Goal: Task Accomplishment & Management: Use online tool/utility

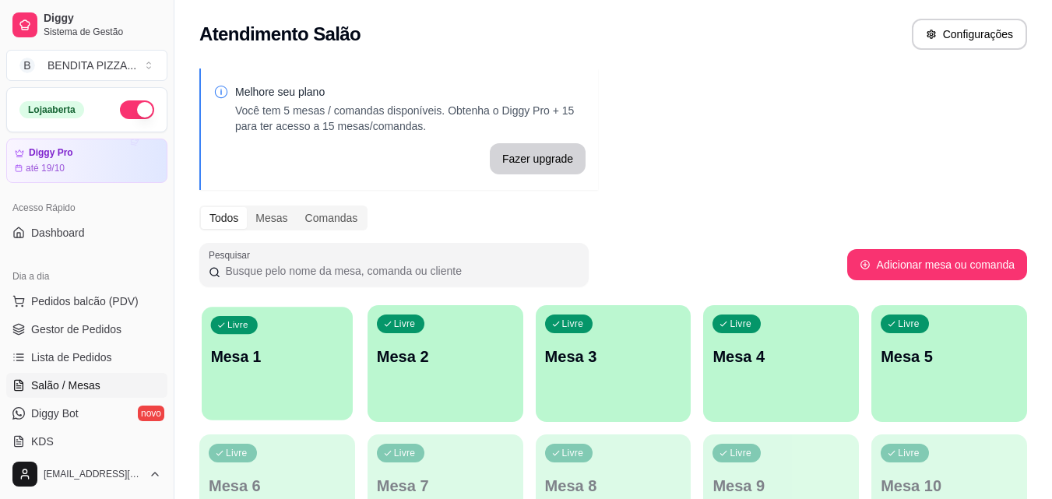
click at [271, 361] on p "Mesa 1" at bounding box center [277, 357] width 133 height 21
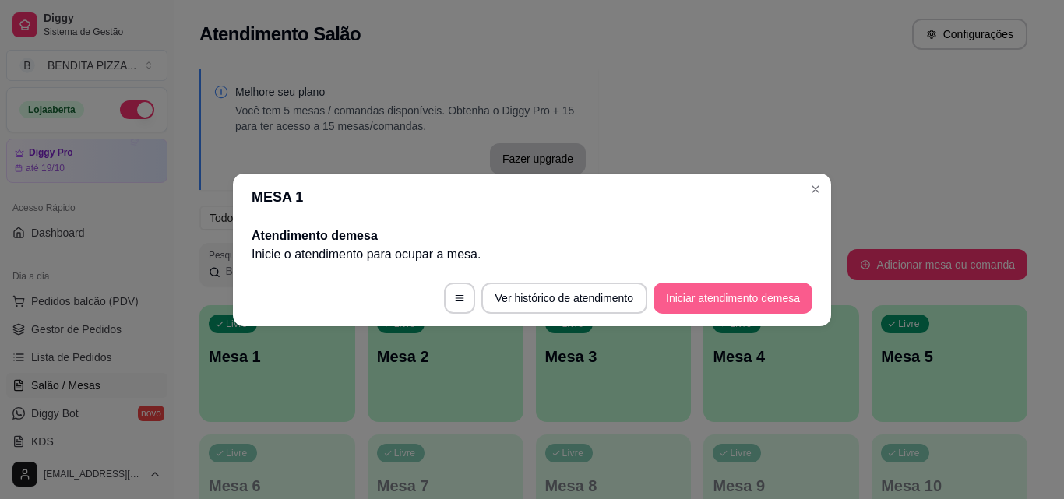
click at [690, 292] on button "Iniciar atendimento de mesa" at bounding box center [733, 298] width 159 height 31
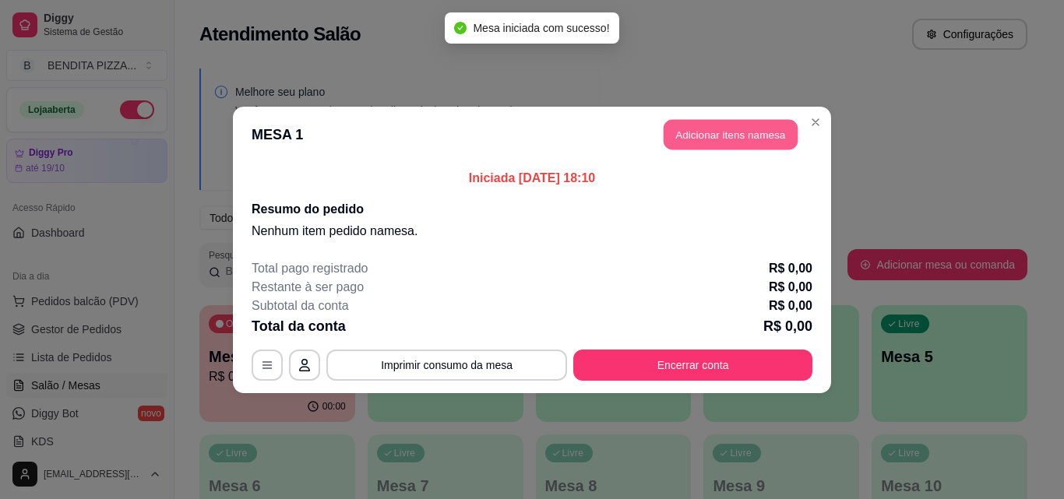
click at [678, 129] on button "Adicionar itens na mesa" at bounding box center [731, 134] width 134 height 30
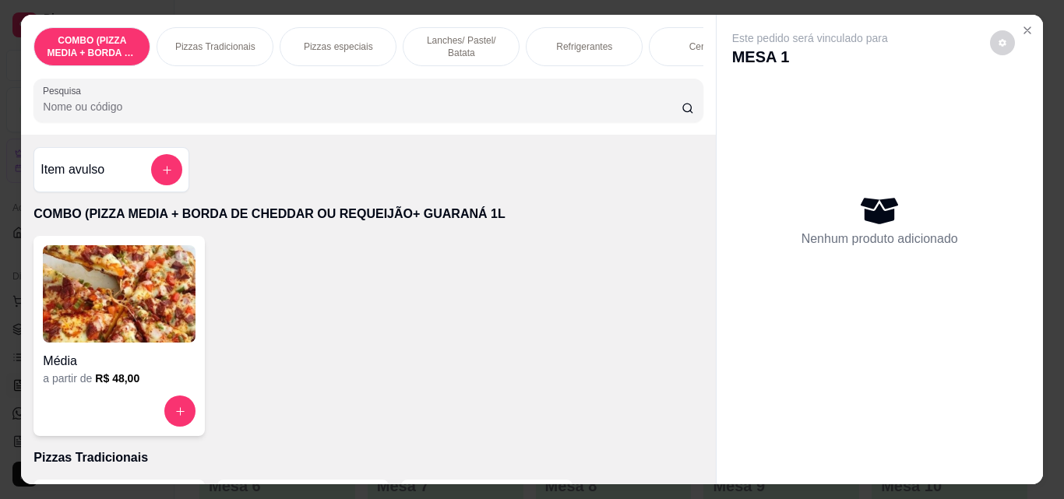
click at [218, 41] on p "Pizzas Tradicionais" at bounding box center [215, 47] width 80 height 12
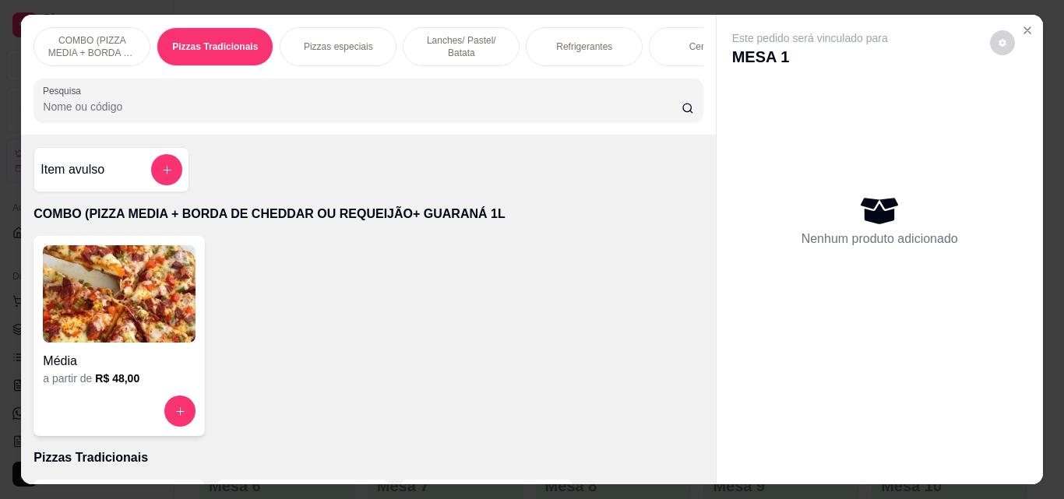
scroll to position [41, 0]
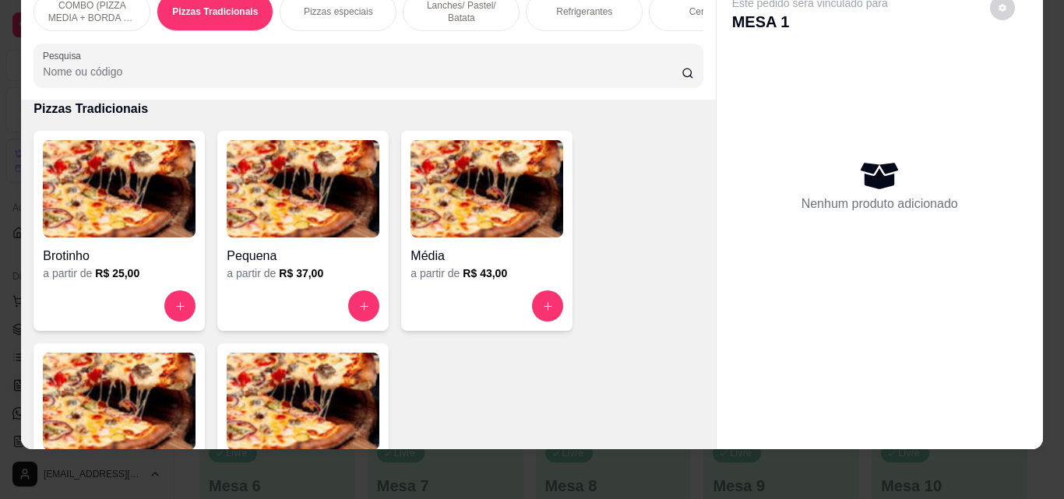
click at [356, 380] on img at bounding box center [303, 401] width 153 height 97
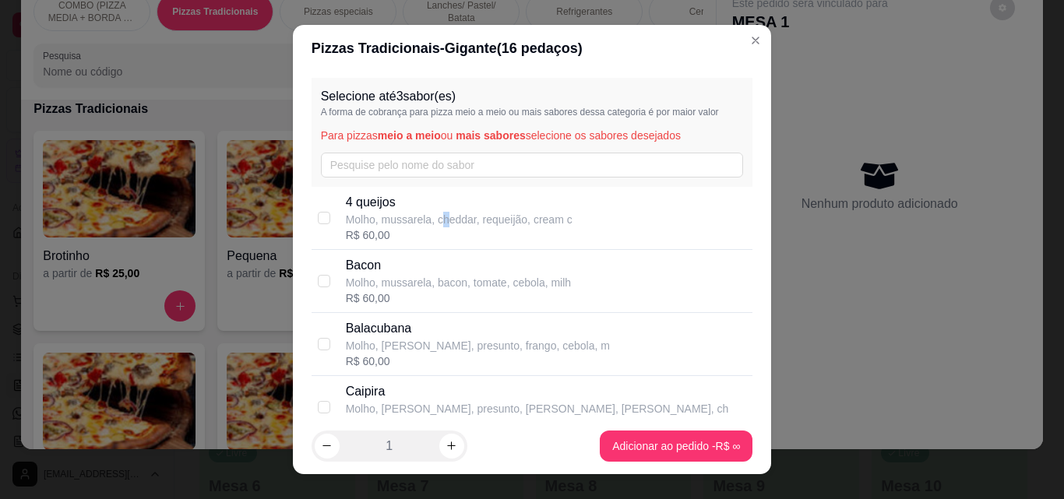
click at [442, 227] on p "Molho, mussarela, cheddar, requeijão, cream c" at bounding box center [459, 220] width 227 height 16
checkbox input "true"
click at [432, 178] on div "Selecione até 3 sabor(es) A forma de cobrança para pizza meio a meio ou mais sa…" at bounding box center [533, 132] width 442 height 109
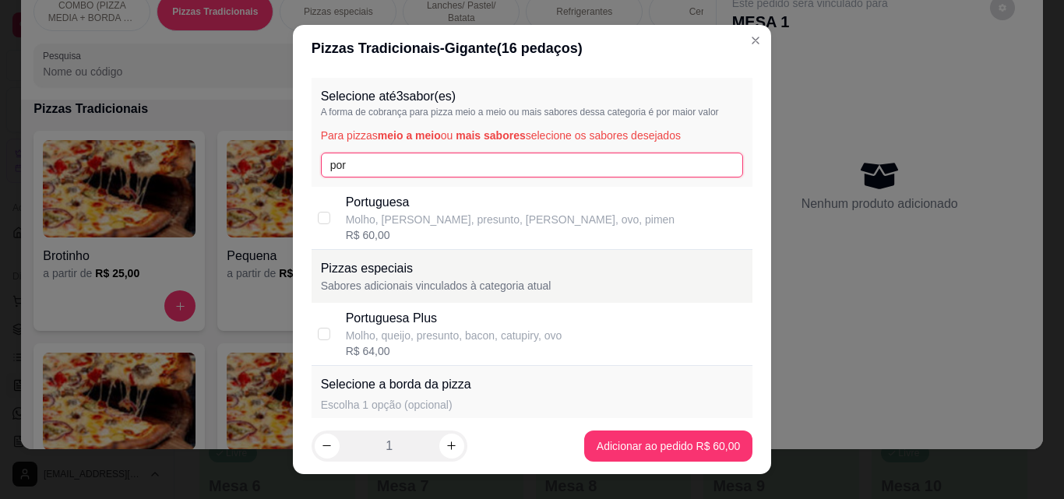
type input "por"
click at [498, 330] on div "Molho, queijo, presunto, bacon, catupiry, ovo" at bounding box center [454, 336] width 217 height 16
checkbox input "true"
click at [437, 170] on input "por" at bounding box center [532, 165] width 423 height 25
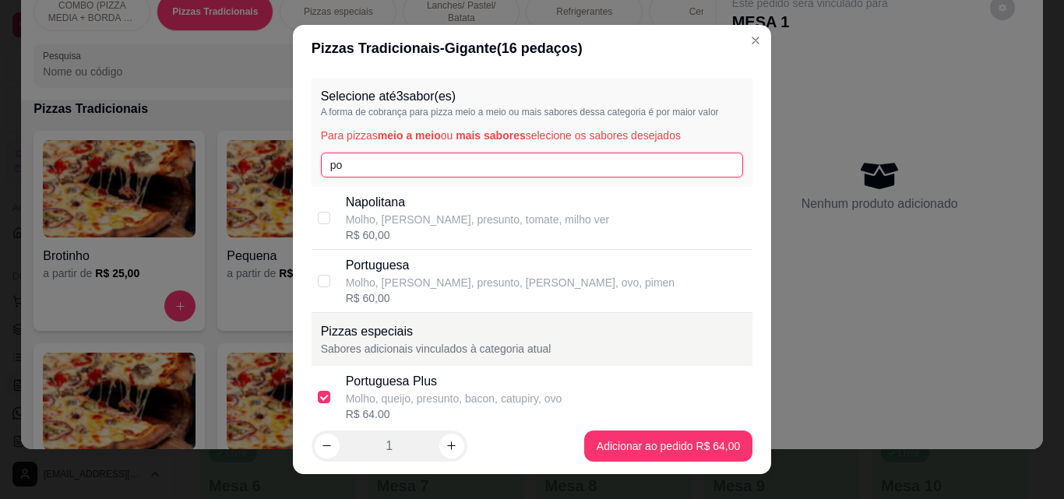
type input "p"
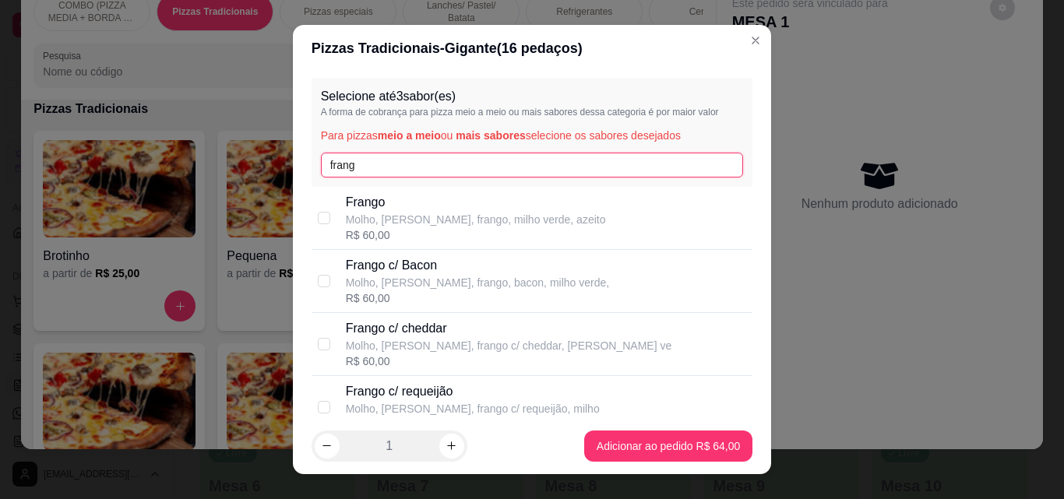
type input "frang"
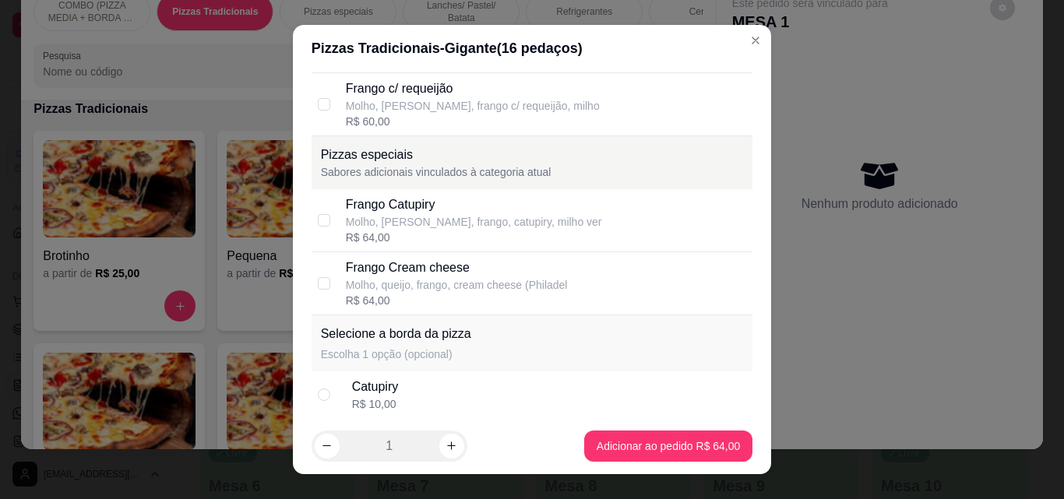
click at [587, 228] on div "Frango Catupiry Molho, [PERSON_NAME], frango, catupiry, milho ver R$ 64,00" at bounding box center [546, 221] width 401 height 50
checkbox input "true"
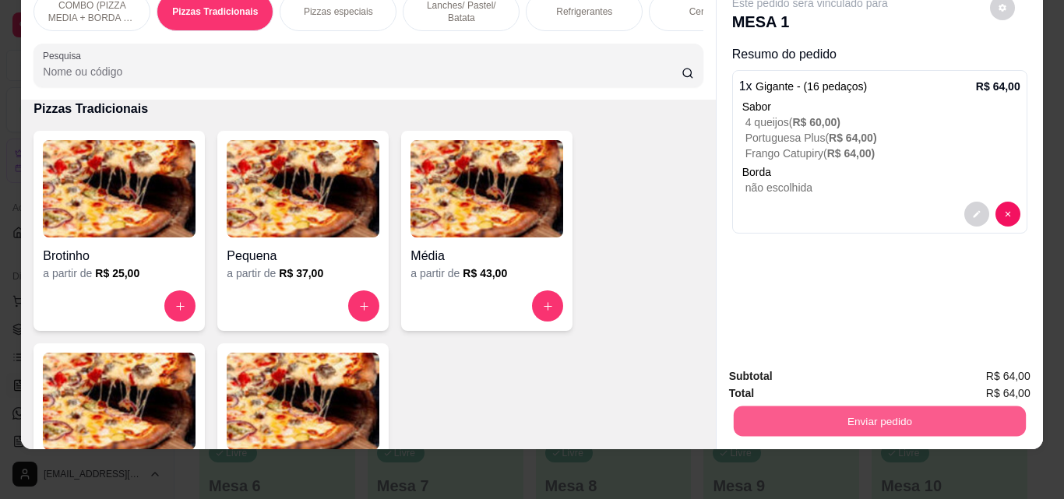
click at [859, 409] on button "Enviar pedido" at bounding box center [879, 421] width 292 height 30
click at [544, 161] on img at bounding box center [486, 188] width 153 height 97
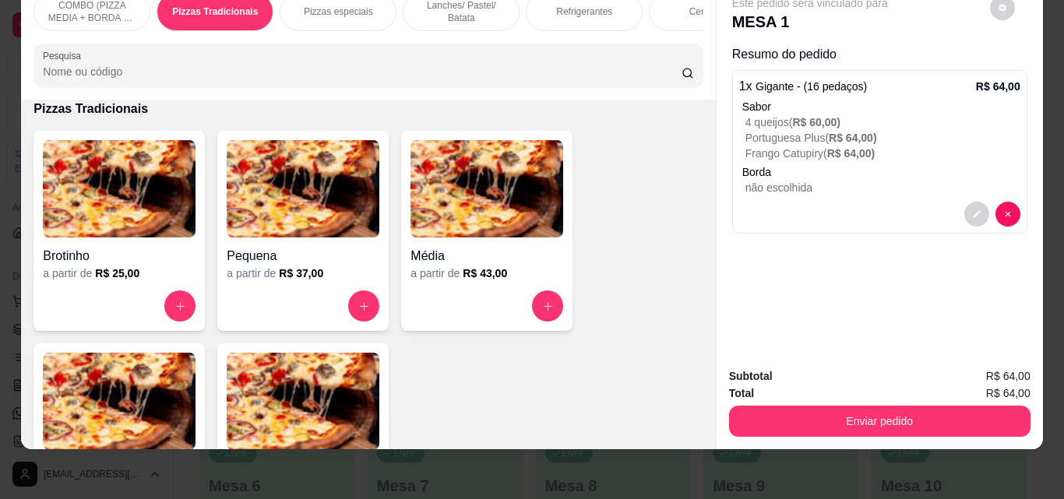
click at [565, 5] on p "Refrigerantes" at bounding box center [584, 11] width 56 height 12
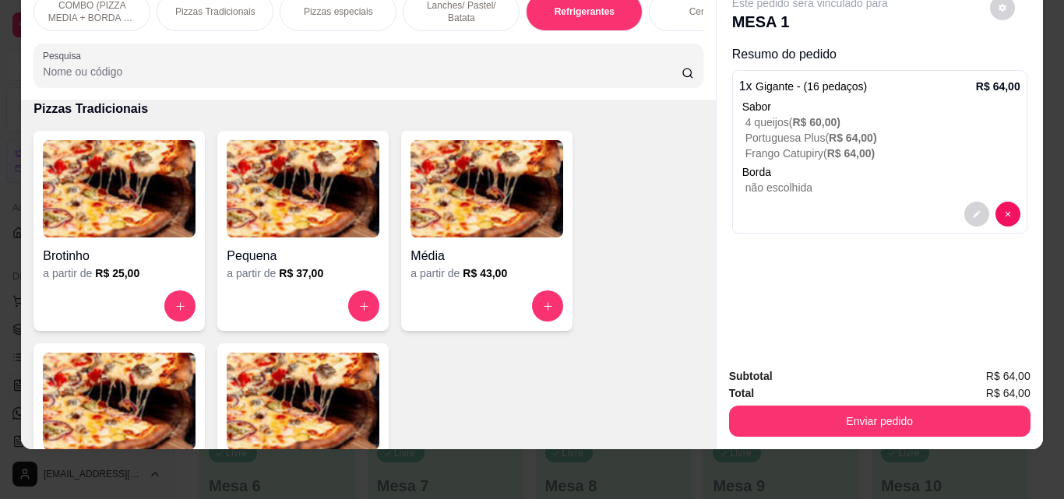
scroll to position [2405, 0]
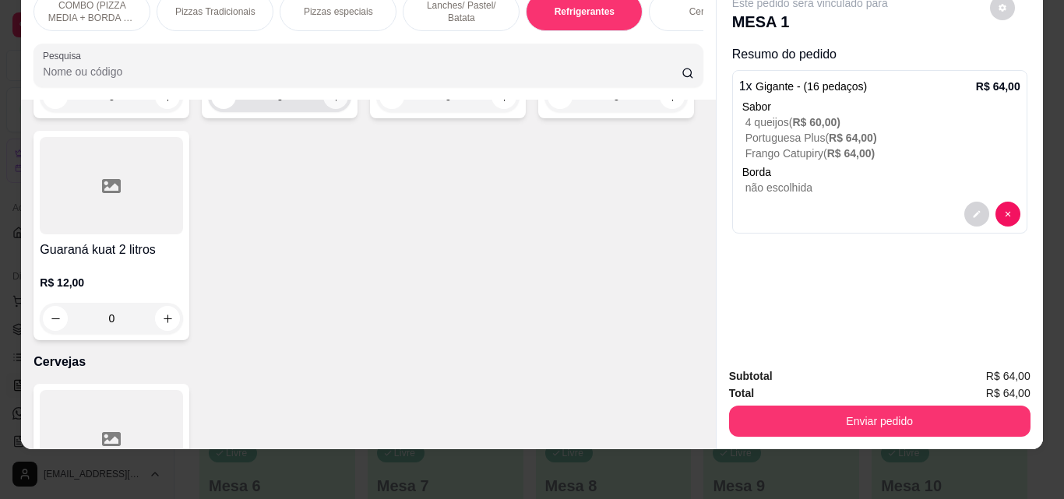
click at [323, 109] on button "increase-product-quantity" at bounding box center [335, 96] width 25 height 25
type input "1"
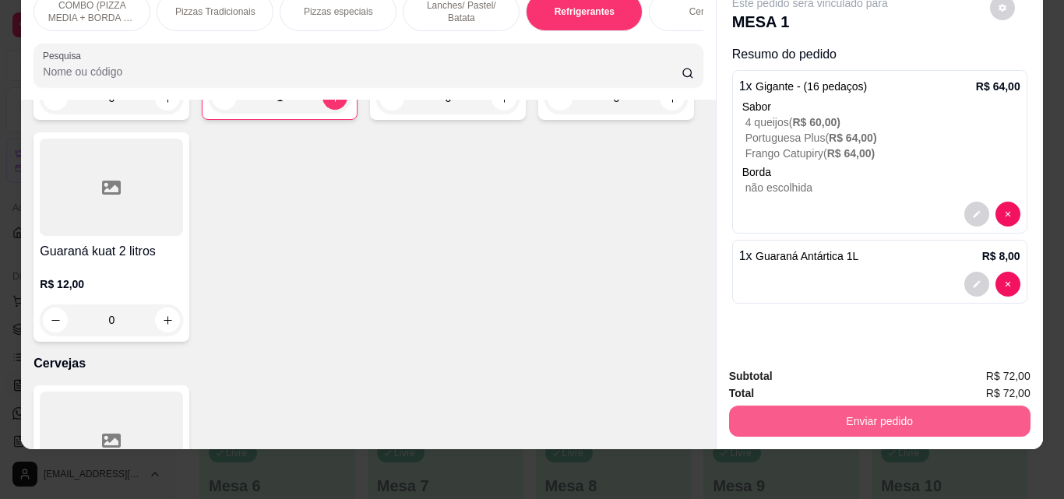
click at [879, 406] on button "Enviar pedido" at bounding box center [879, 421] width 301 height 31
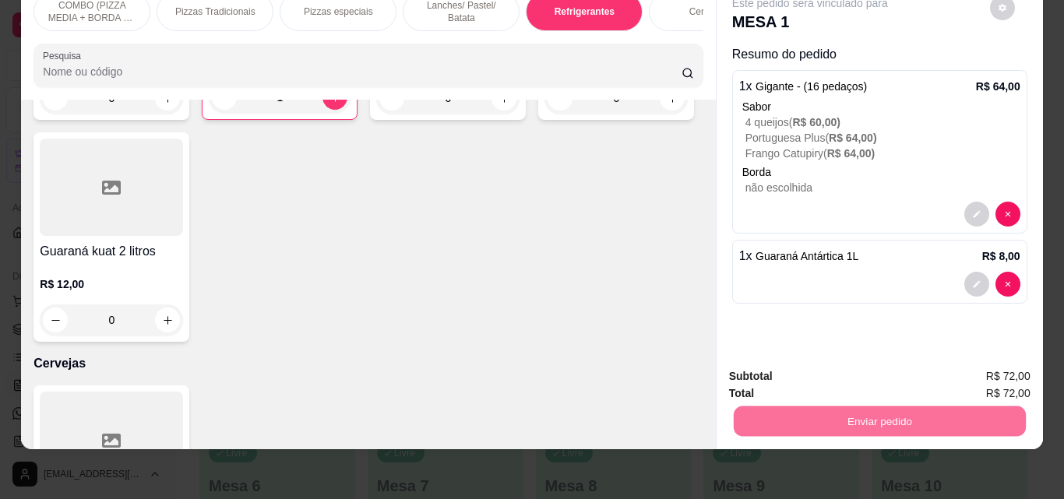
click at [976, 366] on button "Enviar pedido" at bounding box center [990, 372] width 88 height 30
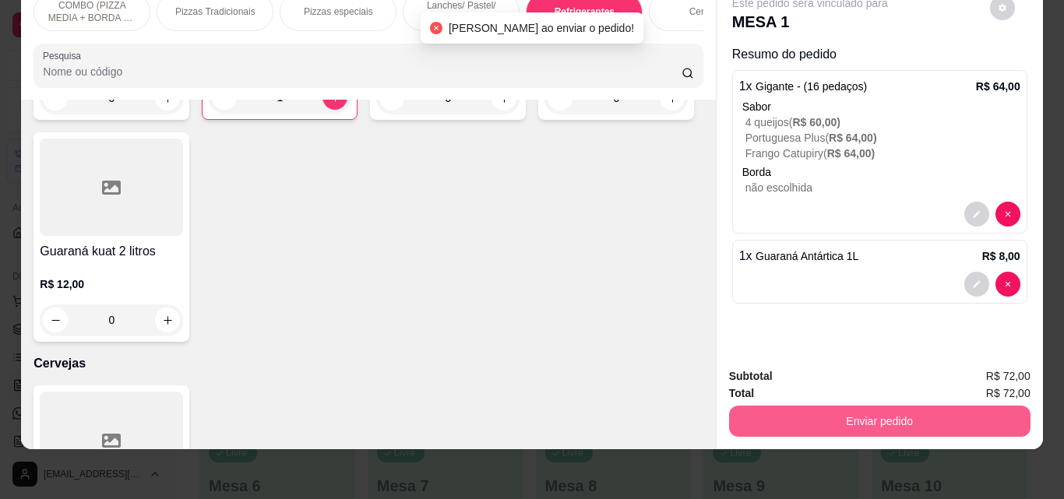
click at [900, 415] on button "Enviar pedido" at bounding box center [879, 421] width 301 height 31
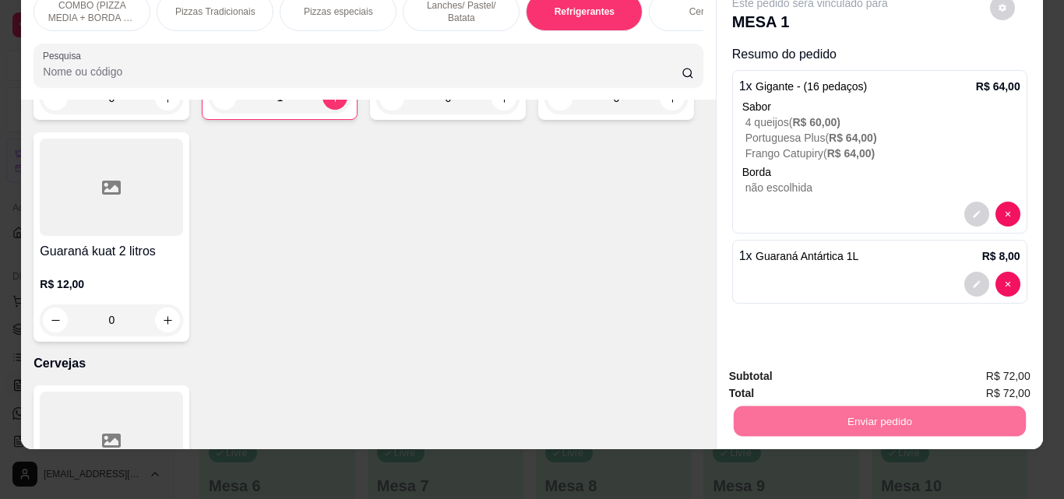
click at [979, 361] on button "Enviar pedido" at bounding box center [990, 371] width 86 height 29
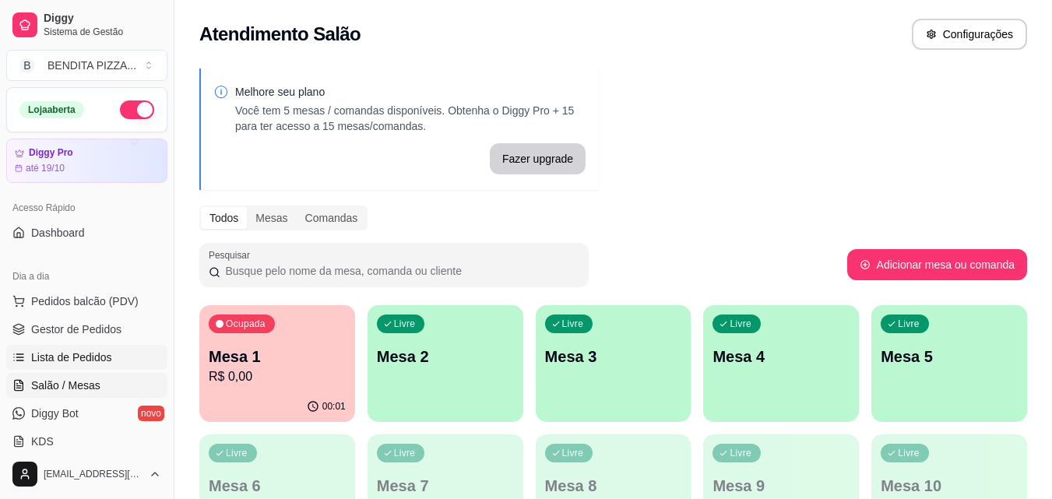
click at [79, 350] on span "Lista de Pedidos" at bounding box center [71, 358] width 81 height 16
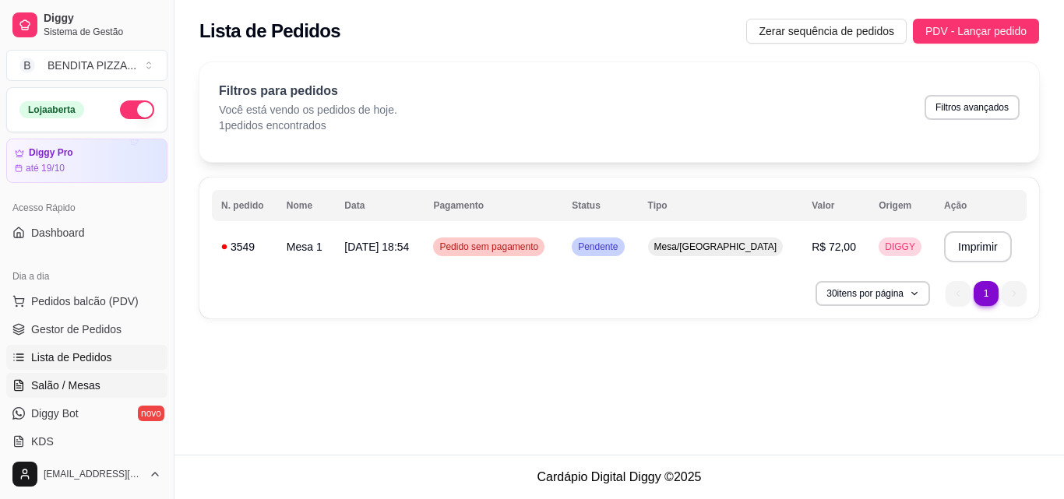
click at [106, 382] on link "Salão / Mesas" at bounding box center [86, 385] width 161 height 25
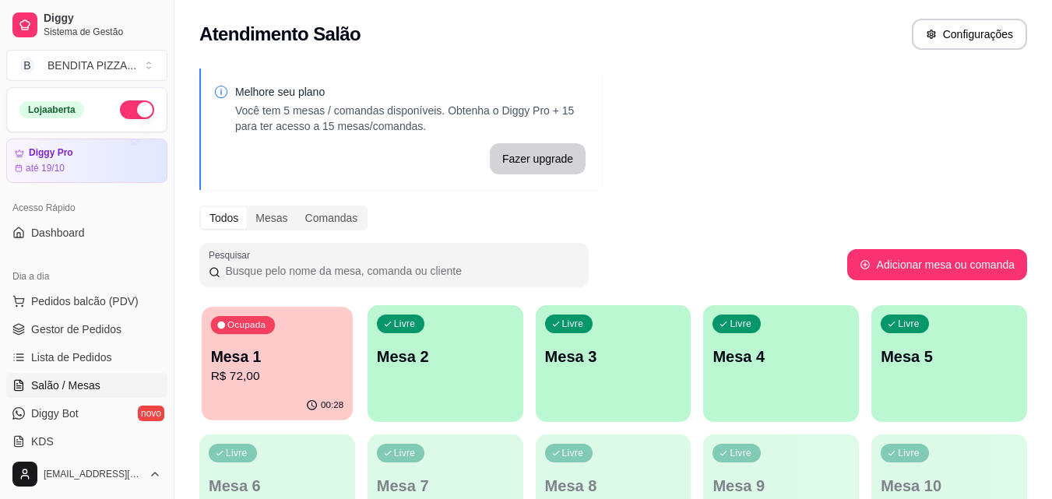
click at [293, 353] on p "Mesa 1" at bounding box center [277, 357] width 133 height 21
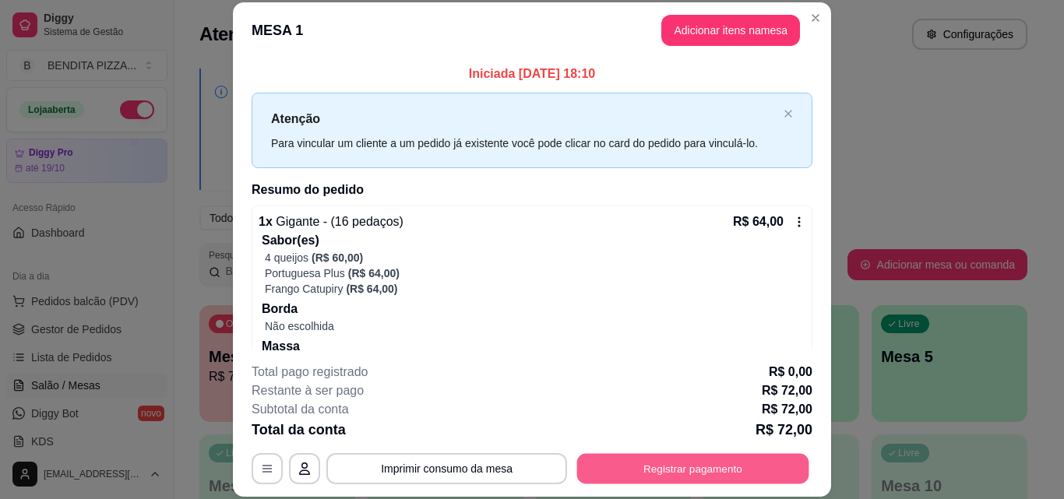
click at [668, 472] on button "Registrar pagamento" at bounding box center [693, 468] width 232 height 30
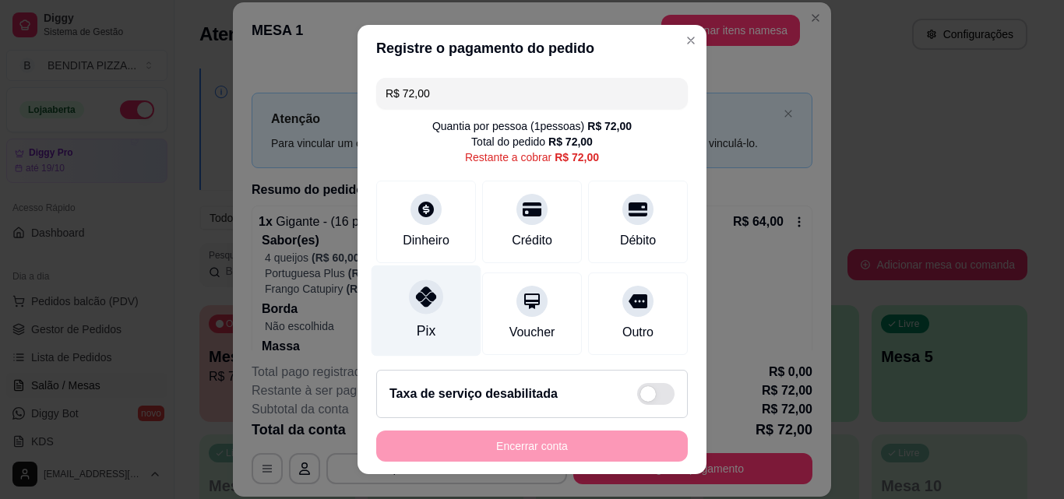
click at [409, 304] on div at bounding box center [426, 297] width 34 height 34
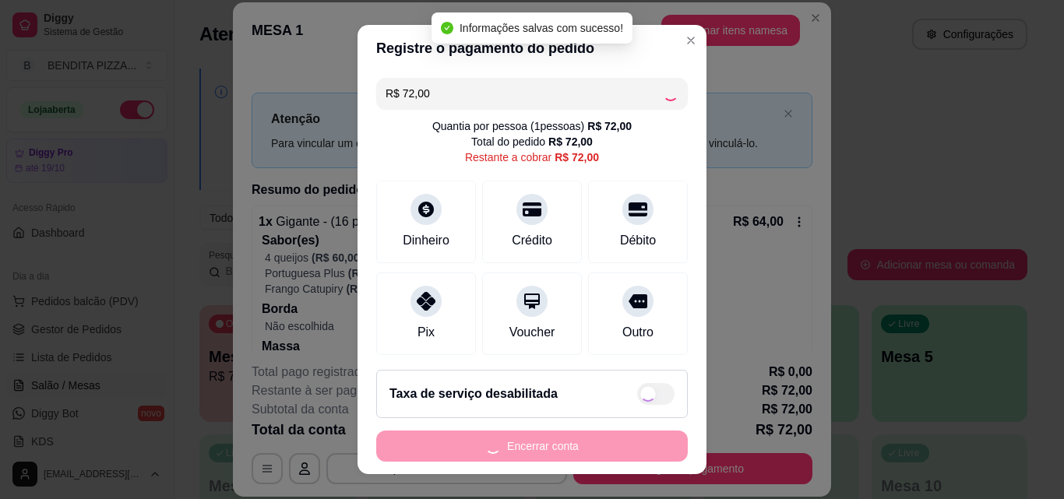
type input "R$ 0,00"
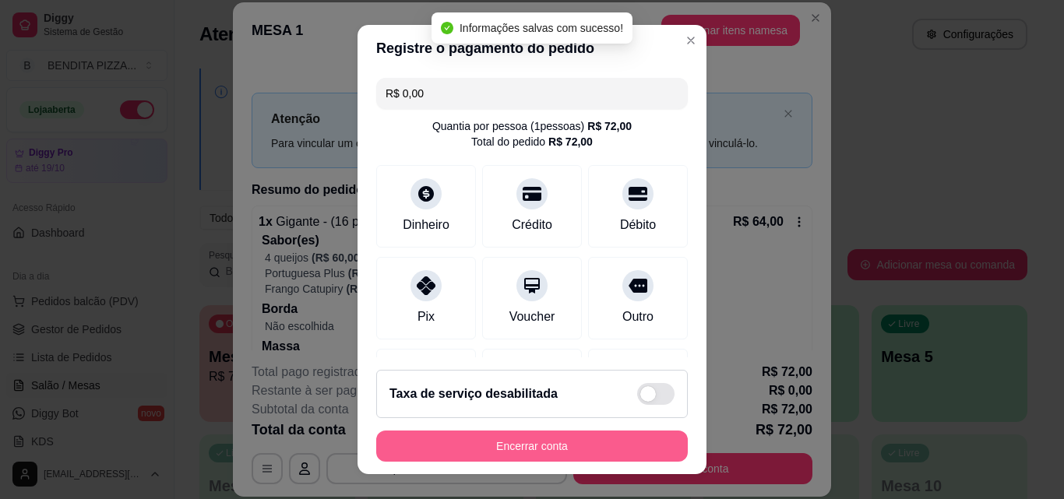
click at [566, 444] on button "Encerrar conta" at bounding box center [532, 446] width 312 height 31
